Goal: Task Accomplishment & Management: Manage account settings

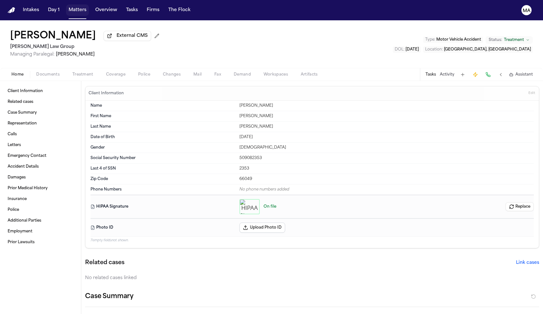
click at [66, 7] on button "Matters" at bounding box center [77, 9] width 23 height 11
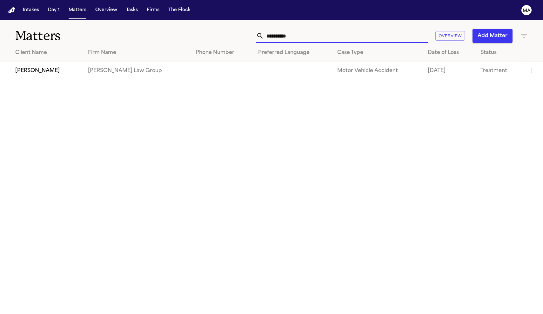
drag, startPoint x: 377, startPoint y: 31, endPoint x: 287, endPoint y: 31, distance: 90.1
click at [287, 31] on div "**********" at bounding box center [344, 36] width 366 height 14
type input "**********"
click at [46, 62] on td "[PERSON_NAME]" at bounding box center [41, 71] width 82 height 18
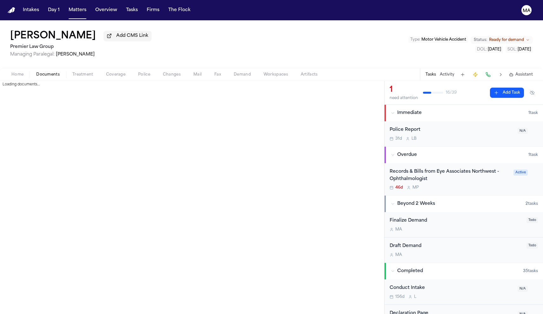
click at [36, 72] on span "Documents" at bounding box center [47, 74] width 23 height 5
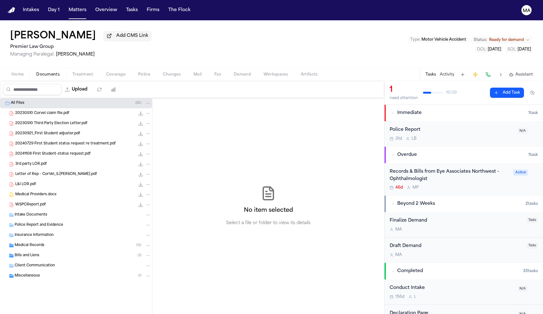
click at [37, 242] on div "Medical Records ( 12 )" at bounding box center [83, 245] width 136 height 6
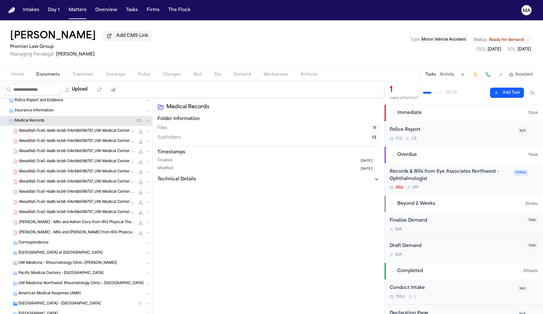
scroll to position [122, 0]
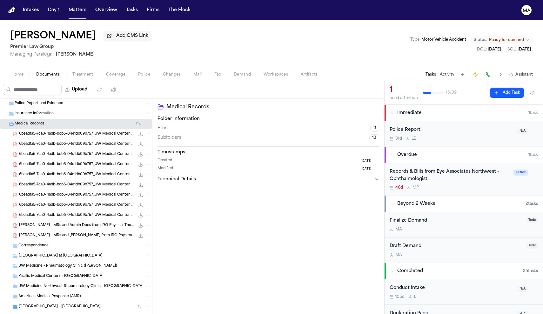
click at [51, 233] on span "[PERSON_NAME] - MRs and [PERSON_NAME] from IRG Physical Therapy - 1.2024 to 10.…" at bounding box center [77, 235] width 116 height 5
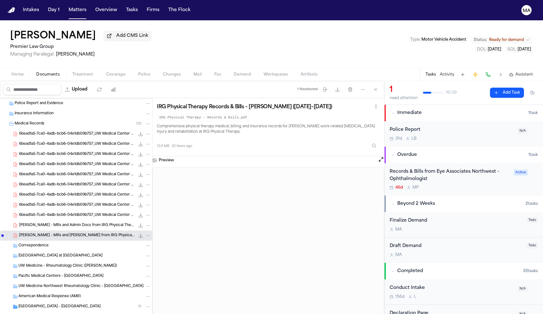
click at [42, 131] on span "6bead1a5-7ca0-4adb-bcb6-04e1db09b757_UW Medical Center Records_Sharon Jones_Par…" at bounding box center [77, 133] width 116 height 5
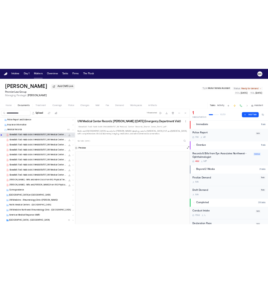
scroll to position [82, 0]
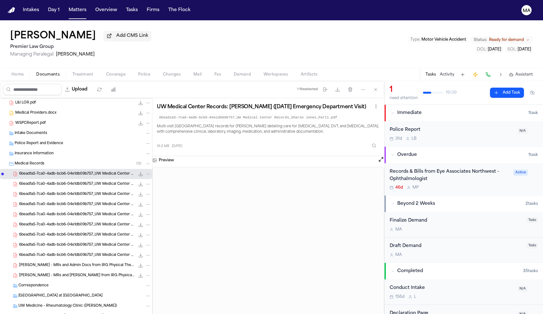
click at [147, 174] on icon "File: 6bead1a5-7ca0-4adb-bcb6-04e1db09b757_UW Medical Center Records_Sharon Jon…" at bounding box center [148, 174] width 3 height 1
click at [83, 140] on button "Rename" at bounding box center [94, 142] width 43 height 11
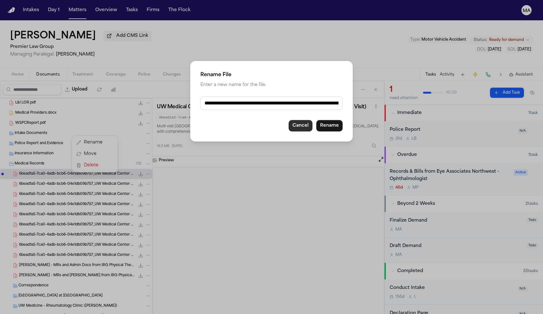
click at [288, 120] on button "Cancel" at bounding box center [300, 125] width 24 height 11
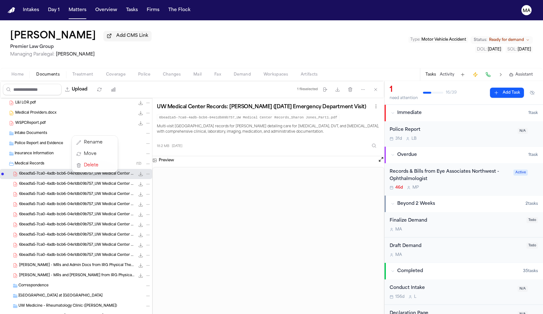
drag, startPoint x: 211, startPoint y: 62, endPoint x: 147, endPoint y: 59, distance: 64.8
click at [147, 98] on div "20230921_First Student adjuster.pdf 192.3 KB • PDF 20240729 First Student statu…" at bounding box center [192, 214] width 384 height 233
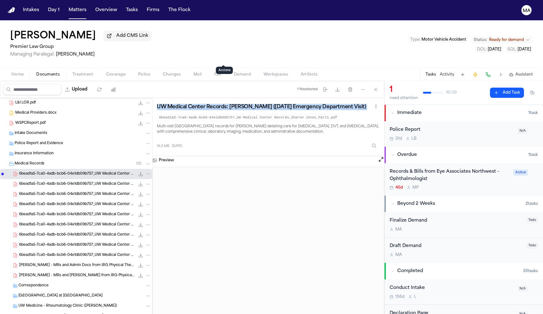
drag, startPoint x: 91, startPoint y: 62, endPoint x: 222, endPoint y: 61, distance: 131.7
copy div "UW Medical Center Records: [PERSON_NAME] ([DATE] Emergency Department Visit)"
click at [146, 172] on icon "File: 6bead1a5-7ca0-4adb-bcb6-04e1db09b757_UW Medical Center Records_Sharon Jon…" at bounding box center [148, 174] width 4 height 4
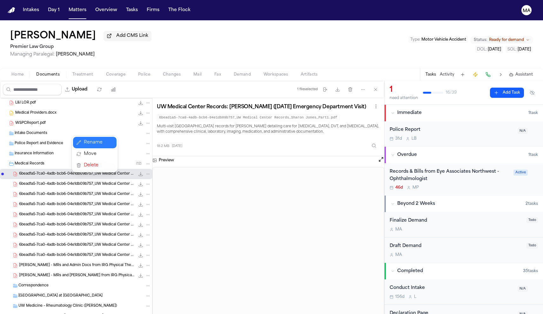
click at [81, 141] on button "Rename" at bounding box center [94, 142] width 43 height 11
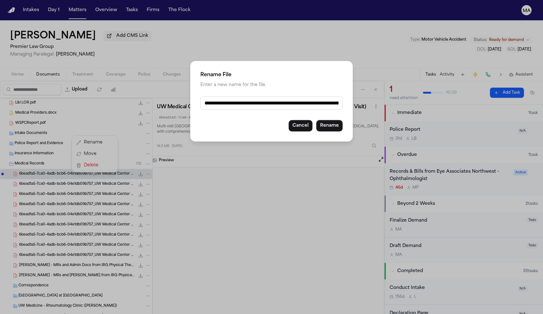
drag, startPoint x: 233, startPoint y: 90, endPoint x: 376, endPoint y: 109, distance: 144.5
click at [376, 109] on div "**********" at bounding box center [271, 157] width 543 height 314
paste input "**********"
type input "**********"
click at [316, 120] on button "Rename" at bounding box center [329, 125] width 26 height 11
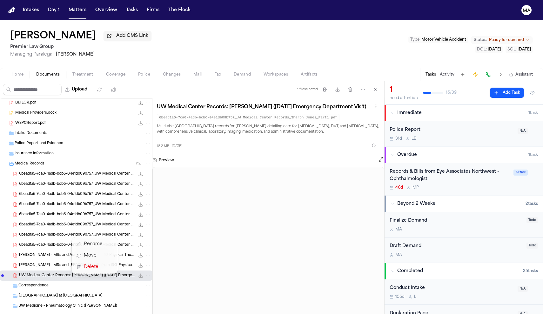
click at [62, 131] on div "20230921_First Student adjuster.pdf 192.3 KB • PDF 20240729 First Student statu…" at bounding box center [76, 245] width 152 height 458
click at [55, 171] on span "6bead1a5-7ca0-4adb-bcb6-04e1db09b757_UW Medical Center Records_Sharon Jones_Par…" at bounding box center [77, 173] width 116 height 5
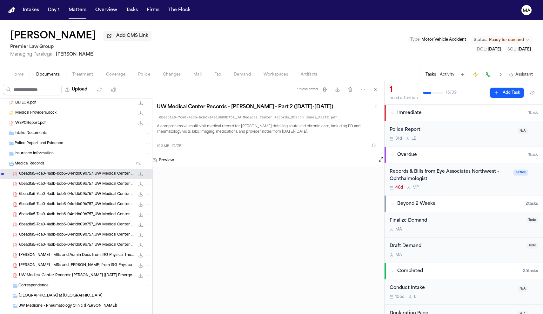
drag, startPoint x: 192, startPoint y: 61, endPoint x: 119, endPoint y: 64, distance: 73.4
click at [157, 102] on div "UW Medical Center Records - [PERSON_NAME] - Part 2 ([DATE]-[DATE]) 6bead1a5-7ca…" at bounding box center [268, 111] width 223 height 19
click at [197, 102] on div "UW Medical Center Records - [PERSON_NAME] - Part 2 ([DATE]-[DATE])" at bounding box center [268, 106] width 223 height 9
drag, startPoint x: 197, startPoint y: 62, endPoint x: 92, endPoint y: 60, distance: 104.4
click at [157, 102] on div "UW Medical Center Records - [PERSON_NAME] - Part 2 ([DATE]-[DATE])" at bounding box center [268, 106] width 223 height 9
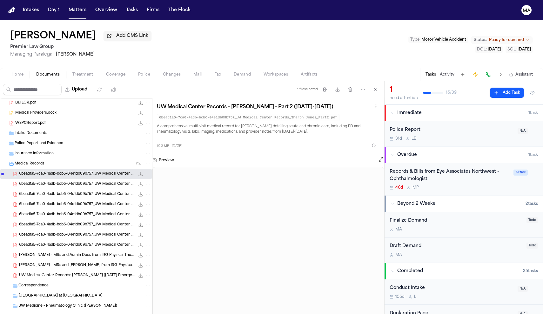
click at [146, 172] on icon "File: 6bead1a5-7ca0-4adb-bcb6-04e1db09b757_UW Medical Center Records_Sharon Jon…" at bounding box center [148, 174] width 4 height 4
click at [83, 140] on button "Rename" at bounding box center [94, 142] width 43 height 11
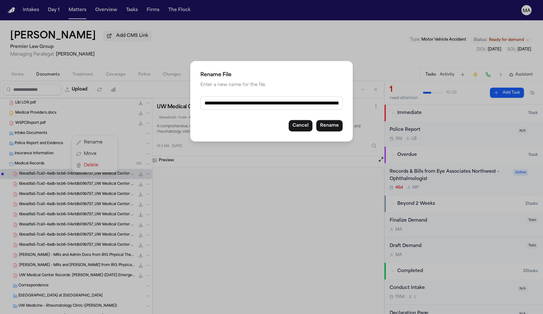
drag, startPoint x: 233, startPoint y: 90, endPoint x: 440, endPoint y: 112, distance: 208.1
click at [440, 112] on div "**********" at bounding box center [271, 157] width 543 height 314
paste input "**********"
type input "**********"
click at [316, 120] on button "Rename" at bounding box center [329, 125] width 26 height 11
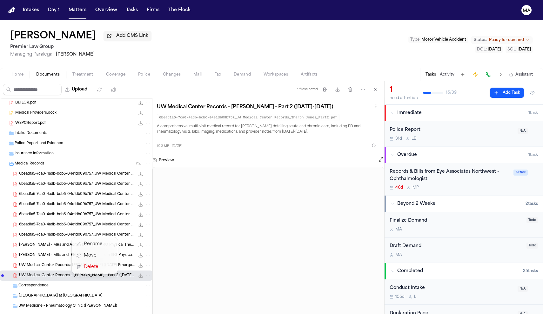
click at [47, 133] on div "20230921_First Student adjuster.pdf 192.3 KB • PDF 20240729 First Student statu…" at bounding box center [76, 245] width 152 height 458
click at [38, 171] on span "6bead1a5-7ca0-4adb-bcb6-04e1db09b757_UW Medical Center Records_Sharon Jones_Par…" at bounding box center [77, 173] width 116 height 5
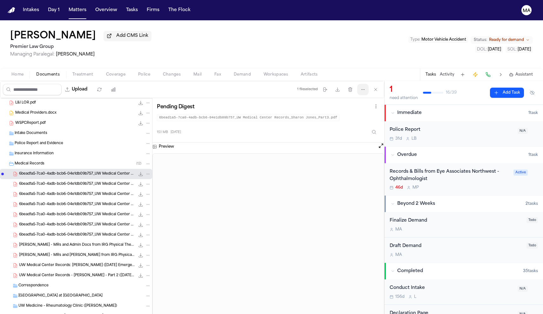
click at [368, 84] on button "More actions" at bounding box center [362, 89] width 11 height 11
click at [368, 58] on button "Regenerate Digests" at bounding box center [385, 62] width 69 height 11
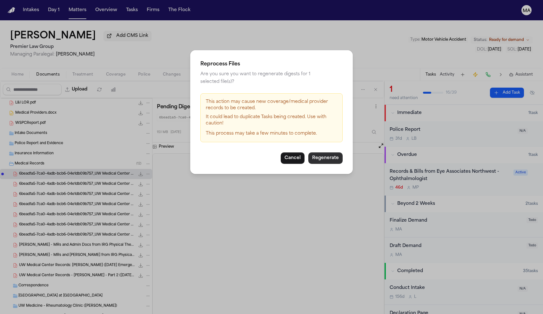
click at [308, 152] on button "Regenerate" at bounding box center [325, 157] width 34 height 11
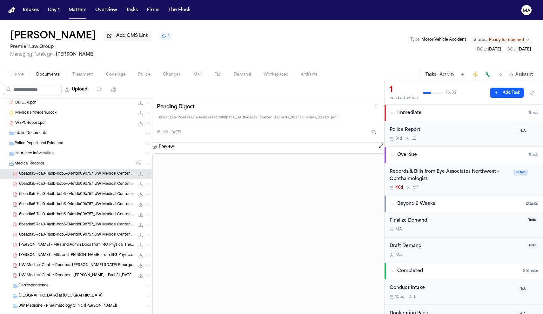
click at [146, 172] on icon "File: 6bead1a5-7ca0-4adb-bcb6-04e1db09b757_UW Medical Center Records_Sharon Jon…" at bounding box center [148, 174] width 4 height 4
click at [83, 140] on button "Rename" at bounding box center [94, 142] width 43 height 11
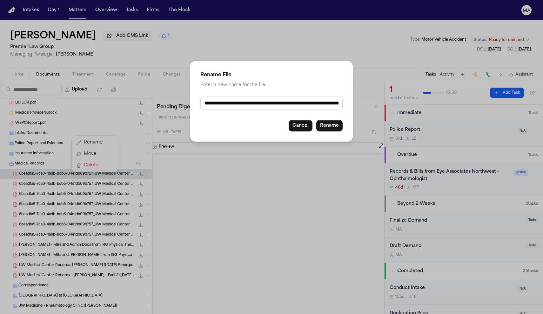
drag, startPoint x: 232, startPoint y: 91, endPoint x: 403, endPoint y: 96, distance: 171.4
click at [403, 96] on div "**********" at bounding box center [271, 157] width 543 height 314
paste input "text"
drag, startPoint x: 310, startPoint y: 90, endPoint x: 280, endPoint y: 90, distance: 29.2
click at [280, 96] on input "**********" at bounding box center [271, 102] width 142 height 13
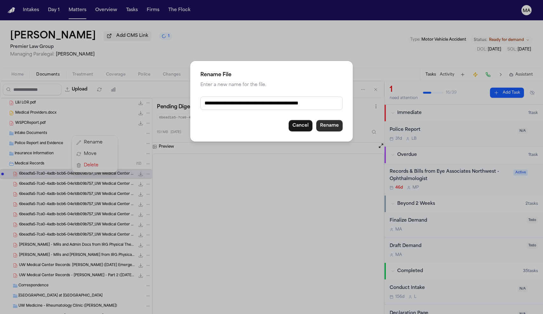
type input "**********"
click at [316, 120] on button "Rename" at bounding box center [329, 125] width 26 height 11
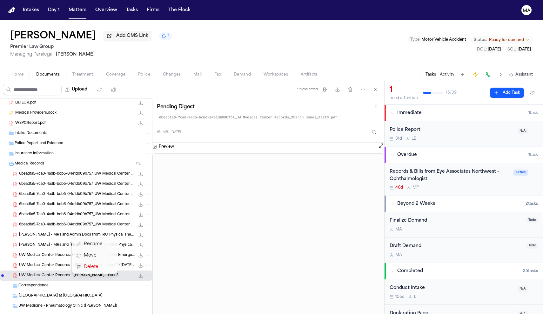
click at [44, 135] on div "20230921_First Student adjuster.pdf 192.3 KB • PDF 20240729 First Student statu…" at bounding box center [76, 245] width 152 height 458
click at [49, 171] on span "6bead1a5-7ca0-4adb-bcb6-04e1db09b757_UW Medical Center Records_Sharon Jones_Par…" at bounding box center [77, 173] width 116 height 5
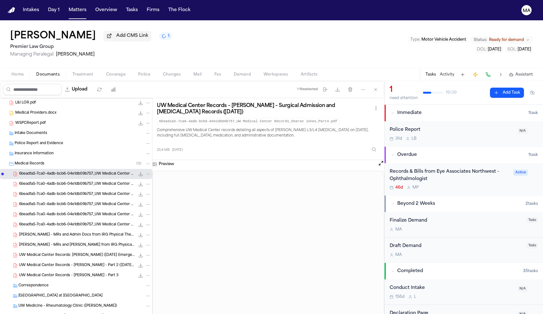
drag, startPoint x: 109, startPoint y: 63, endPoint x: 89, endPoint y: 60, distance: 20.9
click at [152, 98] on div "UW Medical Center Records – [PERSON_NAME] – Surgical Admission and [MEDICAL_DAT…" at bounding box center [268, 129] width 232 height 62
copy h3 "UW Medical Center Records – [PERSON_NAME] – Surgical Admission and [MEDICAL_DAT…"
click at [146, 172] on icon "File: 6bead1a5-7ca0-4adb-bcb6-04e1db09b757_UW Medical Center Records_Sharon Jon…" at bounding box center [148, 174] width 4 height 4
click at [82, 141] on button "Rename" at bounding box center [94, 142] width 43 height 11
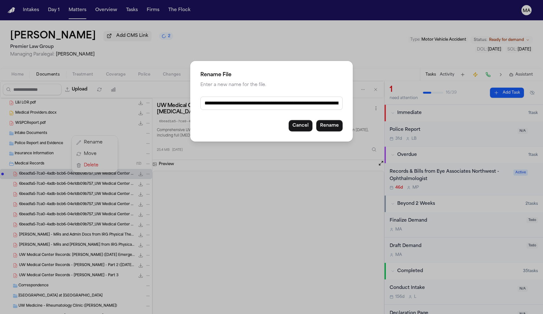
drag, startPoint x: 232, startPoint y: 91, endPoint x: 497, endPoint y: 103, distance: 264.6
click at [497, 103] on div "**********" at bounding box center [271, 157] width 543 height 314
type input "*"
paste input "**********"
type input "**********"
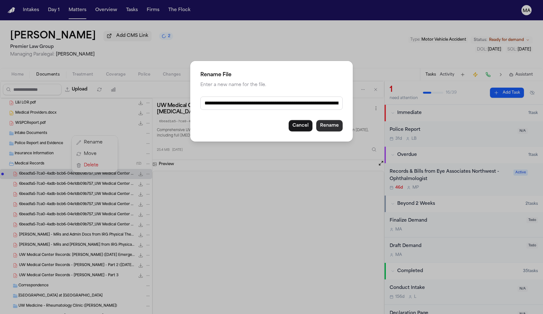
click at [316, 120] on button "Rename" at bounding box center [329, 125] width 26 height 11
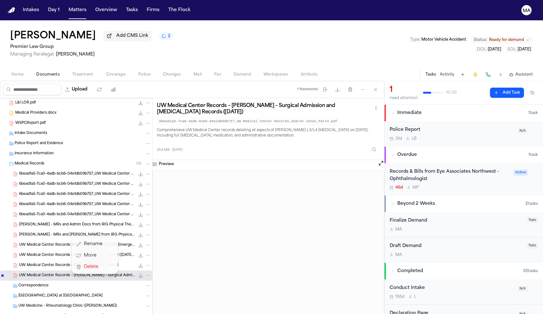
click at [85, 132] on div "20230921_First Student adjuster.pdf 192.3 KB • PDF 20240729 First Student statu…" at bounding box center [76, 245] width 152 height 458
click at [146, 172] on icon "File: 6bead1a5-7ca0-4adb-bcb6-04e1db09b757_UW Medical Center Records_Sharon Jon…" at bounding box center [148, 174] width 4 height 4
click at [57, 171] on div "6bead1a5-7ca0-4adb-bcb6-04e1db09b757_UW Medical Center Records_Sharon Jones_Par…" at bounding box center [85, 174] width 132 height 6
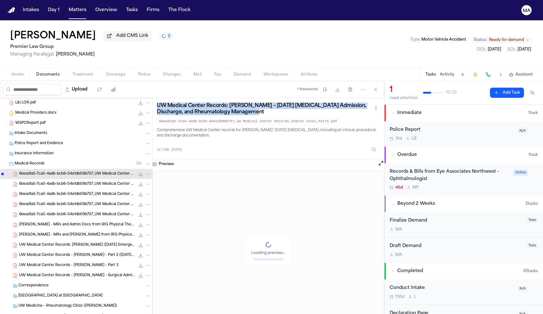
drag, startPoint x: 141, startPoint y: 65, endPoint x: 91, endPoint y: 61, distance: 50.3
click at [157, 102] on h3 "UW Medical Center Records: [PERSON_NAME] – [DATE] [MEDICAL_DATA] Admission, Dis…" at bounding box center [264, 108] width 215 height 13
copy h3 "UW Medical Center Records: [PERSON_NAME] – [DATE] [MEDICAL_DATA] Admission, Dis…"
click at [146, 172] on icon "File: 6bead1a5-7ca0-4adb-bcb6-04e1db09b757_UW Medical Center Records_Sharon Jon…" at bounding box center [148, 174] width 4 height 4
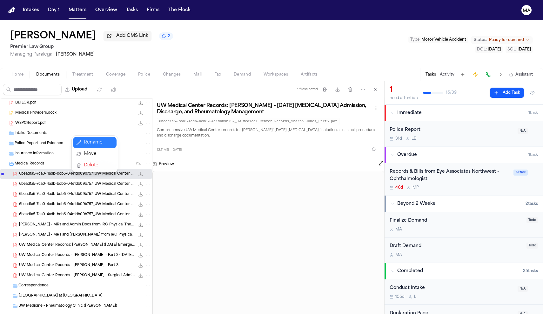
click at [83, 140] on button "Rename" at bounding box center [94, 142] width 43 height 11
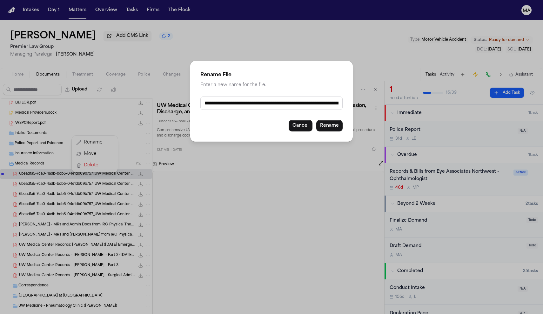
drag, startPoint x: 233, startPoint y: 91, endPoint x: 395, endPoint y: 102, distance: 162.5
click at [395, 102] on div "**********" at bounding box center [271, 157] width 543 height 314
paste input "**********"
type input "**********"
click at [316, 120] on button "Rename" at bounding box center [329, 125] width 26 height 11
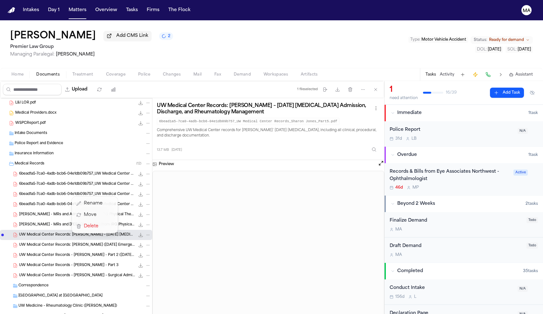
click at [45, 130] on div "20230921_First Student adjuster.pdf 192.3 KB • PDF 20240729 First Student statu…" at bounding box center [76, 245] width 152 height 458
click at [45, 171] on span "6bead1a5-7ca0-4adb-bcb6-04e1db09b757_UW Medical Center Records_Sharon Jones_Par…" at bounding box center [77, 173] width 116 height 5
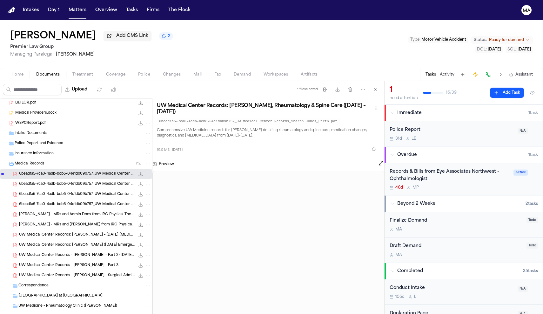
drag, startPoint x: 101, startPoint y: 63, endPoint x: 91, endPoint y: 61, distance: 10.1
click at [157, 102] on h3 "UW Medical Center Records: [PERSON_NAME], Rheumatology & Spine Care ([DATE] – […" at bounding box center [264, 108] width 215 height 13
copy h3 "UW Medical Center Records: [PERSON_NAME], Rheumatology & Spine Care ([DATE] – […"
click at [146, 172] on icon "File: 6bead1a5-7ca0-4adb-bcb6-04e1db09b757_UW Medical Center Records_Sharon Jon…" at bounding box center [148, 174] width 4 height 4
click at [83, 141] on button "Rename" at bounding box center [94, 142] width 43 height 11
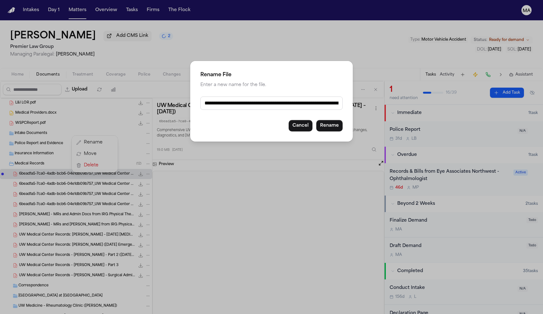
drag, startPoint x: 232, startPoint y: 90, endPoint x: 452, endPoint y: 127, distance: 223.0
click at [452, 127] on div "**********" at bounding box center [271, 157] width 543 height 314
paste input "***"
type input "**********"
click at [316, 120] on button "Rename" at bounding box center [329, 125] width 26 height 11
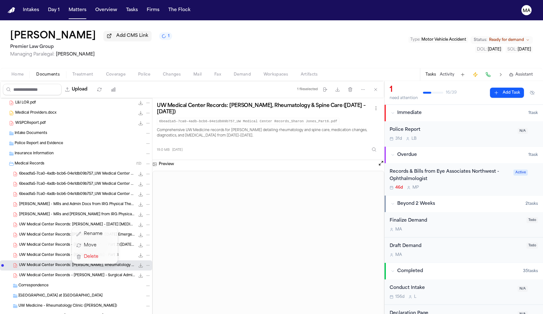
click at [50, 133] on div "20230921_First Student adjuster.pdf 192.3 KB • PDF 20240729 First Student statu…" at bounding box center [76, 245] width 152 height 458
click at [32, 169] on div "6bead1a5-7ca0-4adb-bcb6-04e1db09b757_UW Medical Center Records_Sharon Jones_Par…" at bounding box center [76, 174] width 152 height 10
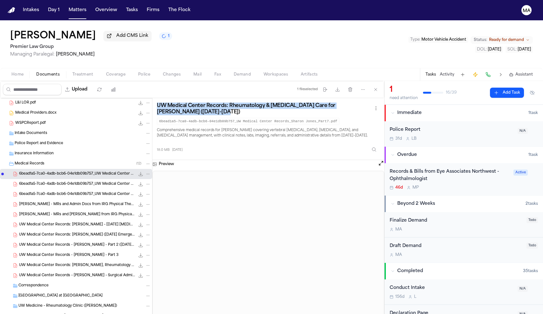
drag, startPoint x: 103, startPoint y: 66, endPoint x: 90, endPoint y: 62, distance: 13.4
click at [152, 98] on div "UW Medical Center Records: Rheumatology & [MEDICAL_DATA] Care for [PERSON_NAME]…" at bounding box center [268, 129] width 232 height 62
copy h3 "UW Medical Center Records: Rheumatology & [MEDICAL_DATA] Care for [PERSON_NAME]…"
click at [146, 172] on icon "File: 6bead1a5-7ca0-4adb-bcb6-04e1db09b757_UW Medical Center Records_Sharon Jon…" at bounding box center [148, 174] width 4 height 4
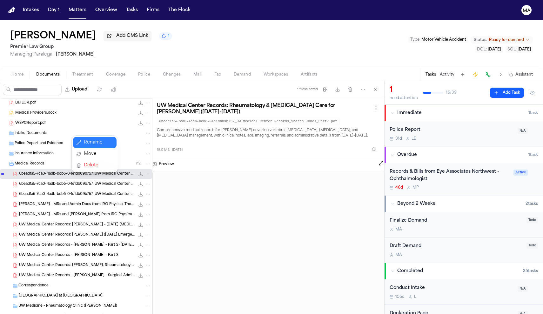
click at [83, 139] on button "Rename" at bounding box center [94, 142] width 43 height 11
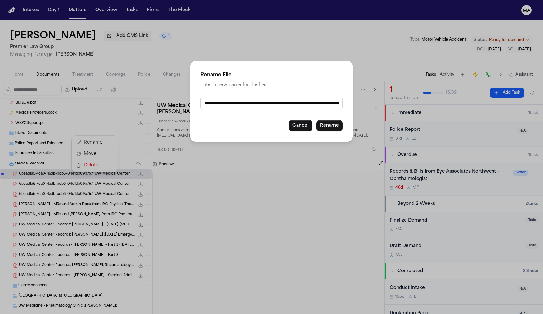
drag, startPoint x: 233, startPoint y: 91, endPoint x: 463, endPoint y: 112, distance: 231.3
click at [463, 112] on div "**********" at bounding box center [271, 157] width 543 height 314
paste input "**********"
type input "**********"
click at [316, 120] on button "Rename" at bounding box center [329, 125] width 26 height 11
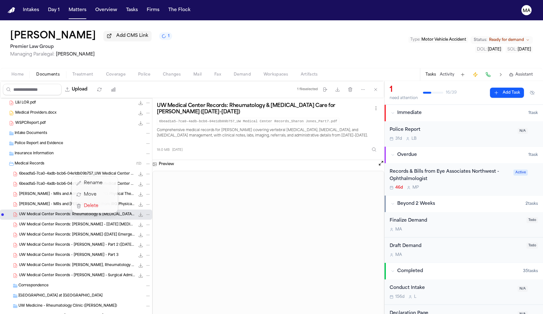
click at [35, 133] on div "20230921_First Student adjuster.pdf 192.3 KB • PDF 20240729 First Student statu…" at bounding box center [76, 245] width 152 height 458
click at [35, 171] on span "6bead1a5-7ca0-4adb-bcb6-04e1db09b757_UW Medical Center Records_Sharon Jones_Par…" at bounding box center [77, 173] width 116 height 5
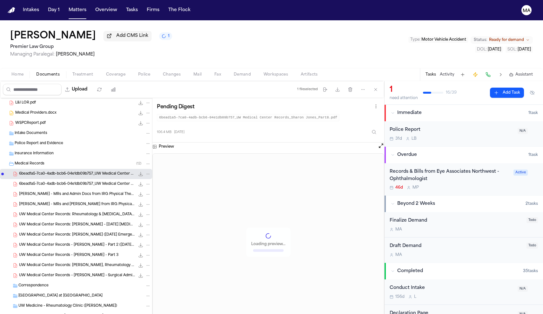
click at [51, 181] on span "6bead1a5-7ca0-4adb-bcb6-04e1db09b757_UW Medical Center Records_Sharon Jones_Par…" at bounding box center [77, 183] width 116 height 5
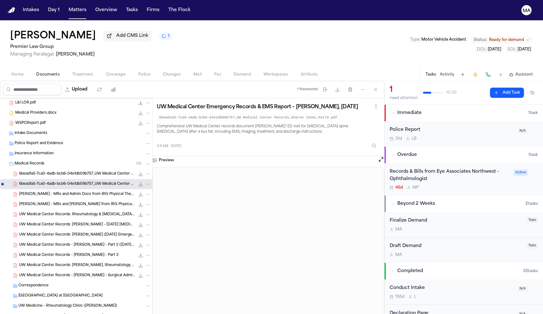
drag, startPoint x: 212, startPoint y: 63, endPoint x: 89, endPoint y: 61, distance: 122.5
click at [152, 98] on div "UW Medical Center Emergency Records & EMS Report – [PERSON_NAME], [DATE] 6bead1…" at bounding box center [268, 127] width 232 height 58
copy h3 "UW Medical Center Emergency Records & EMS Report – [PERSON_NAME], [DATE]"
click at [147, 184] on icon "File: 6bead1a5-7ca0-4adb-bcb6-04e1db09b757_UW Medical Center Records_Sharon Jon…" at bounding box center [148, 184] width 3 height 1
click at [83, 149] on button "Rename" at bounding box center [94, 152] width 43 height 11
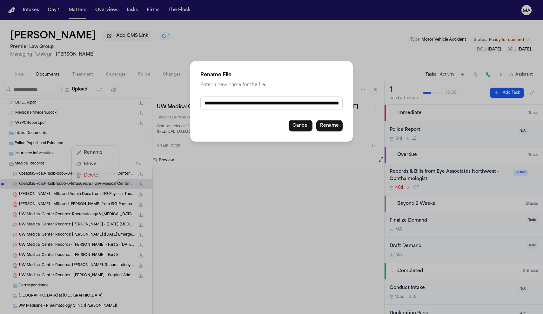
drag, startPoint x: 233, startPoint y: 89, endPoint x: 471, endPoint y: 117, distance: 239.9
click at [471, 117] on div "**********" at bounding box center [271, 157] width 543 height 314
paste input "text"
type input "**********"
click at [316, 120] on button "Rename" at bounding box center [329, 125] width 26 height 11
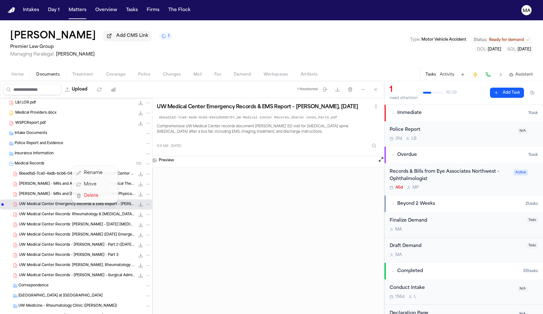
click at [27, 135] on div "20230921_First Student adjuster.pdf 192.3 KB • PDF 20240729 First Student statu…" at bounding box center [76, 245] width 152 height 458
click at [30, 171] on span "6bead1a5-7ca0-4adb-bcb6-04e1db09b757_UW Medical Center Records_Sharon Jones_Par…" at bounding box center [77, 173] width 116 height 5
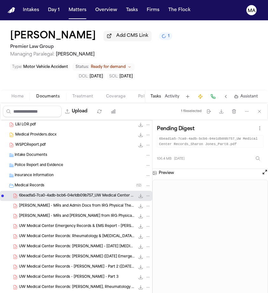
click at [159, 32] on button "1" at bounding box center [165, 36] width 13 height 8
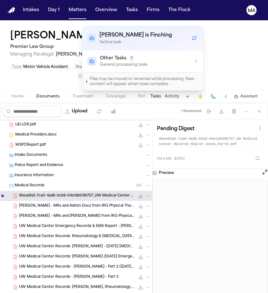
click at [121, 55] on div "Other Tasks 1" at bounding box center [124, 58] width 48 height 6
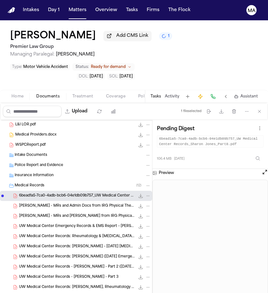
click at [161, 20] on div "[PERSON_NAME] Add CMS Link 1 Premier Law Group Managing Paralegal: [PERSON_NAME…" at bounding box center [134, 54] width 268 height 69
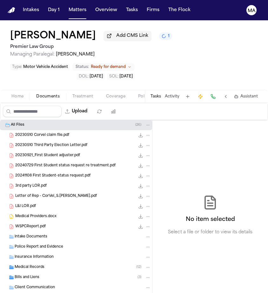
click at [42, 262] on div "Medical Records ( 12 )" at bounding box center [76, 267] width 152 height 10
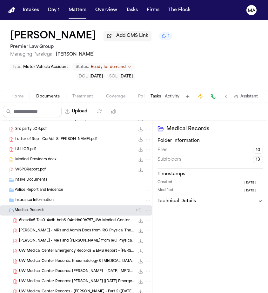
scroll to position [74, 0]
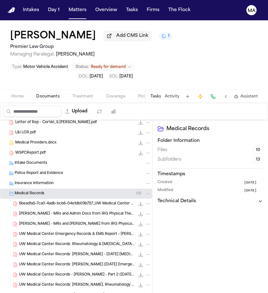
click at [48, 201] on span "6bead1a5-7ca0-4adb-bcb6-04e1db09b757_UW Medical Center Records_Sharon Jones_Par…" at bounding box center [77, 203] width 116 height 5
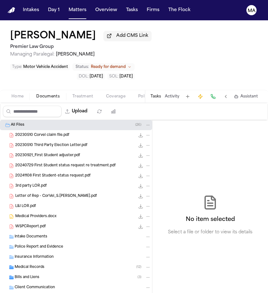
click at [41, 264] on div "Medical Records ( 12 )" at bounding box center [83, 267] width 136 height 6
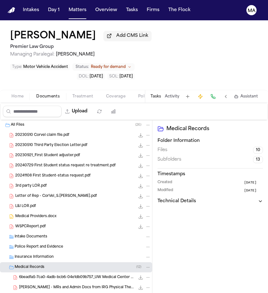
click at [52, 275] on span "6bead1a5-7ca0-4adb-bcb6-04e1db09b757_UW Medical Center Records_Sharon Jones_Par…" at bounding box center [77, 277] width 116 height 5
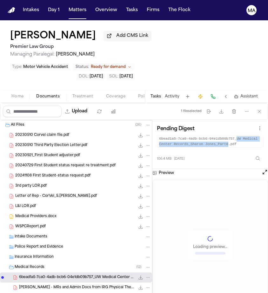
drag, startPoint x: 156, startPoint y: 67, endPoint x: 111, endPoint y: 71, distance: 45.6
click at [157, 135] on code "6bead1a5-7ca0-4adb-bcb6-04e1db09b757_UW Medical Center Records_Sharon Jones_Par…" at bounding box center [210, 141] width 107 height 12
copy code "UW Medical Center Records_Sharon Jones_Part8"
click at [153, 120] on div "Pending Digest 6bead1a5-7ca0-4adb-bcb6-04e1db09b757_UW Medical Center Records_S…" at bounding box center [209, 144] width 115 height 49
drag, startPoint x: 156, startPoint y: 68, endPoint x: 101, endPoint y: 71, distance: 55.3
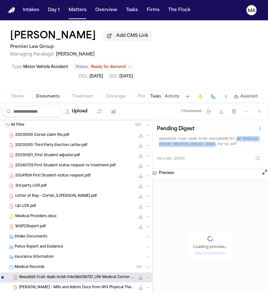
click at [157, 135] on code "6bead1a5-7ca0-4adb-bcb6-04e1db09b757_UW Medical Center Records_Sharon Jones_Par…" at bounding box center [210, 141] width 107 height 12
copy code "UW Medical Center Records_Sharon Jones"
click at [146, 275] on icon "File: 6bead1a5-7ca0-4adb-bcb6-04e1db09b757_UW Medical Center Records_Sharon Jon…" at bounding box center [148, 277] width 4 height 4
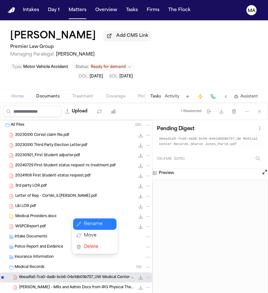
click at [84, 220] on button "Rename" at bounding box center [94, 223] width 43 height 11
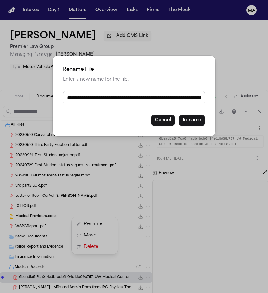
drag, startPoint x: 95, startPoint y: 84, endPoint x: 283, endPoint y: 104, distance: 188.9
click at [267, 104] on html "Intakes Day 1 Matters Overview Tasks Firms The Flock MA Sharon Jones Add CMS Li…" at bounding box center [134, 146] width 268 height 293
paste input "text"
type input "**********"
click at [179, 115] on button "Rename" at bounding box center [192, 120] width 26 height 11
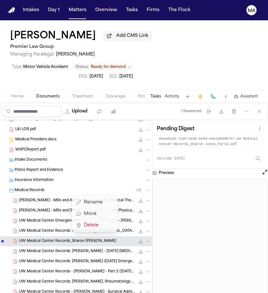
scroll to position [88, 0]
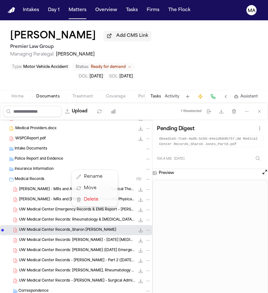
click at [146, 227] on div "20230921_First Student adjuster.pdf 192.3 KB • PDF 20240729 First Student statu…" at bounding box center [134, 215] width 268 height 190
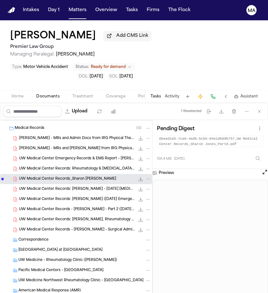
scroll to position [134, 0]
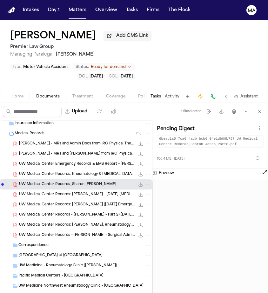
click at [39, 141] on span "[PERSON_NAME] - MRs and Admin Docs from IRG Physical Therapy - [DATE] to Undated" at bounding box center [77, 143] width 116 height 5
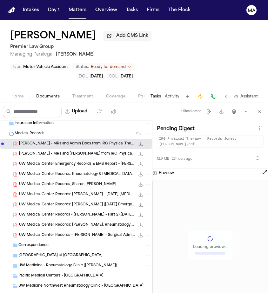
scroll to position [0, 0]
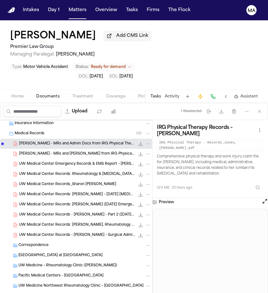
click at [45, 151] on span "[PERSON_NAME] - MRs and [PERSON_NAME] from IRG Physical Therapy - 1.2024 to 10.…" at bounding box center [77, 153] width 116 height 5
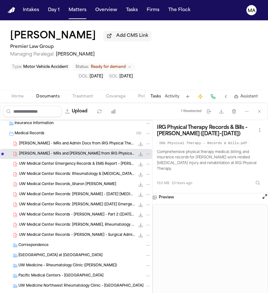
click at [50, 161] on span "UW Medical Center Emergency Records & EMS Report – [PERSON_NAME], [DATE]" at bounding box center [77, 163] width 116 height 5
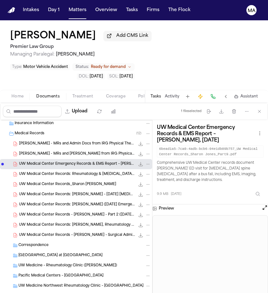
click at [38, 172] on span "UW Medical Center Records: Rheumatology & [MEDICAL_DATA] Care for [PERSON_NAME]…" at bounding box center [77, 174] width 116 height 5
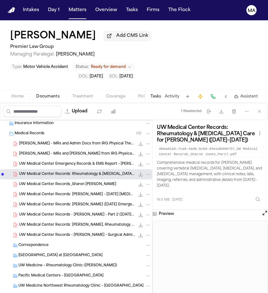
click at [47, 182] on span "UW Medical Center Records_Sharon Jones" at bounding box center [67, 184] width 97 height 5
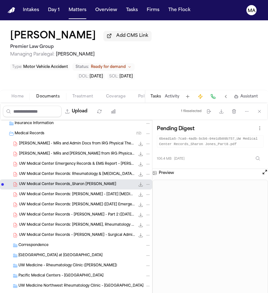
click at [24, 192] on span "UW Medical Center Records: [PERSON_NAME] – [DATE] [MEDICAL_DATA] Admission, Dis…" at bounding box center [77, 194] width 116 height 5
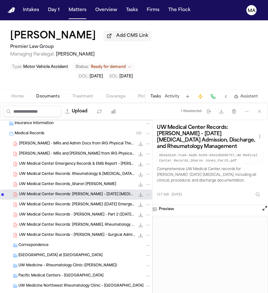
click at [48, 200] on div "UW Medical Center Records: Sharon Jones (June 2024 Emergency Department Visit) …" at bounding box center [76, 205] width 152 height 10
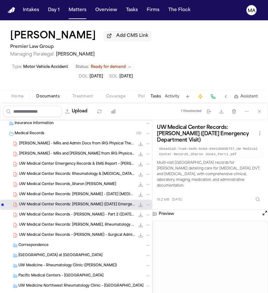
click at [0, 0] on span "19.3 MB • PDF" at bounding box center [0, 0] width 0 height 0
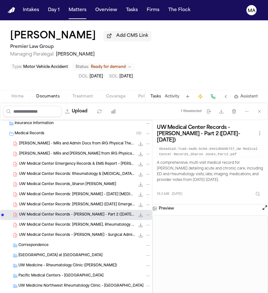
click at [53, 222] on span "UW Medical Center Records: [PERSON_NAME], Rheumatology & Spine Care ([DATE] – […" at bounding box center [77, 224] width 116 height 5
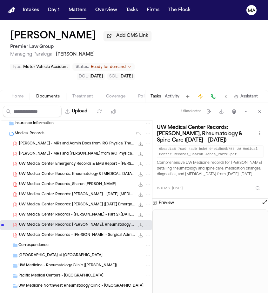
click at [42, 233] on span "UW Medical Center Records – [PERSON_NAME] – Surgical Admission and [MEDICAL_DAT…" at bounding box center [77, 235] width 116 height 5
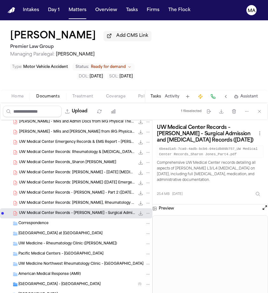
scroll to position [157, 0]
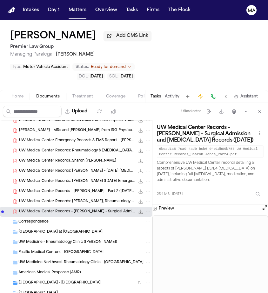
click at [43, 280] on span "[GEOGRAPHIC_DATA] – [GEOGRAPHIC_DATA]" at bounding box center [59, 282] width 82 height 5
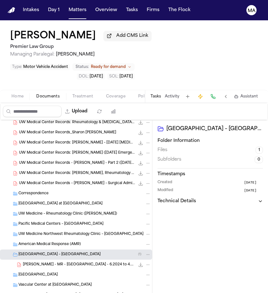
scroll to position [194, 0]
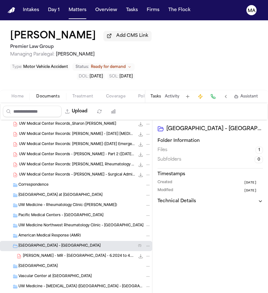
click at [39, 254] on span "S. Jones - MR - UW Medical Center - 6.2024 to 4.2025" at bounding box center [79, 256] width 112 height 5
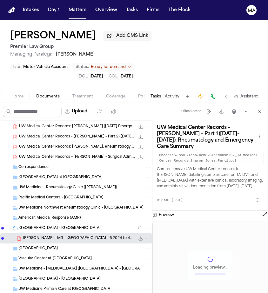
scroll to position [211, 0]
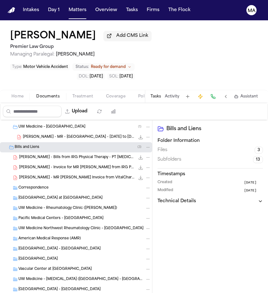
scroll to position [0, 0]
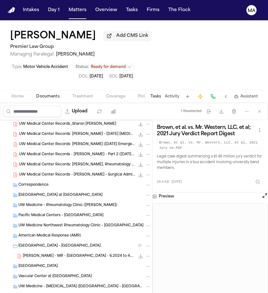
scroll to position [234, 0]
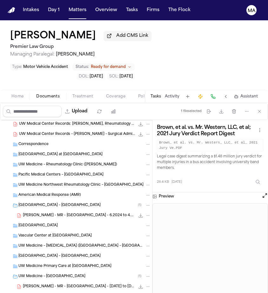
click at [138, 284] on icon "File: S. Jones - MR - UW Medical Center - 3.1.24 to 5.31.24" at bounding box center [140, 286] width 5 height 5
click at [34, 284] on span "S. Jones - MR - UW Medical Center - 3.1.24 to 5.31.24" at bounding box center [79, 286] width 112 height 5
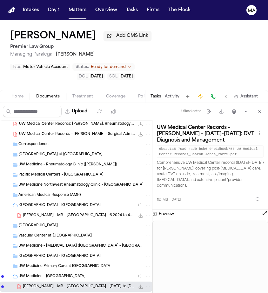
click at [41, 210] on div "S. Jones - MR - UW Medical Center - 6.2024 to 4.2025 18.2 MB • PDF" at bounding box center [76, 215] width 152 height 10
